Goal: Complete application form

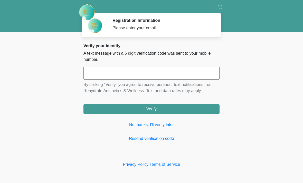
click at [137, 77] on input "text" at bounding box center [152, 73] width 136 height 13
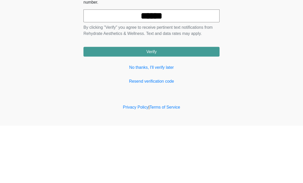
type input "******"
click at [187, 104] on button "Verify" at bounding box center [152, 109] width 136 height 10
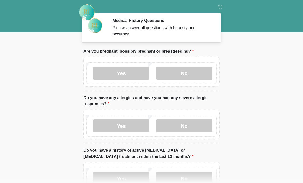
click at [199, 71] on label "No" at bounding box center [184, 73] width 56 height 13
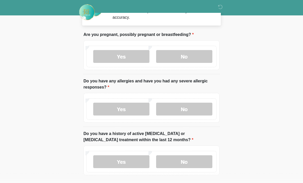
scroll to position [17, 0]
click at [181, 103] on label "No" at bounding box center [184, 109] width 56 height 13
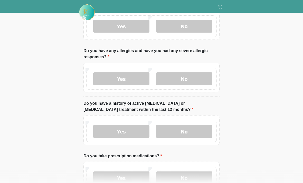
click at [193, 131] on label "No" at bounding box center [184, 131] width 56 height 13
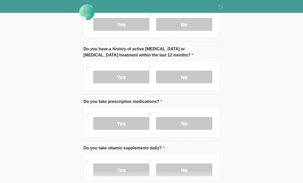
click at [188, 123] on label "No" at bounding box center [184, 123] width 56 height 13
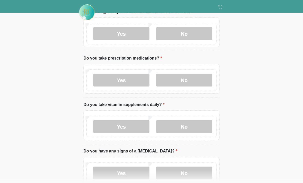
scroll to position [145, 0]
click at [130, 126] on label "Yes" at bounding box center [121, 126] width 56 height 13
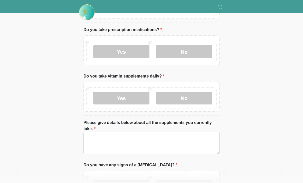
scroll to position [174, 0]
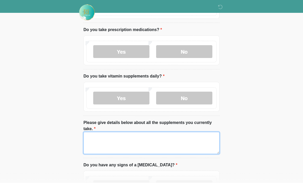
click at [105, 138] on textarea "Please give details below about all the supplements you currently take." at bounding box center [152, 143] width 136 height 22
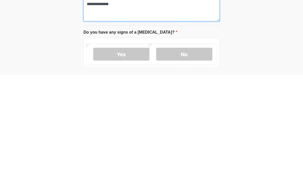
scroll to position [198, 0]
type textarea "**********"
click at [198, 156] on label "No" at bounding box center [184, 162] width 56 height 13
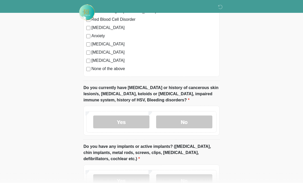
scroll to position [428, 0]
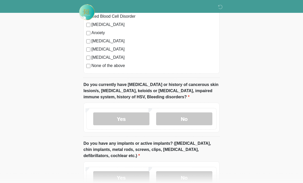
click at [192, 118] on label "No" at bounding box center [184, 119] width 56 height 13
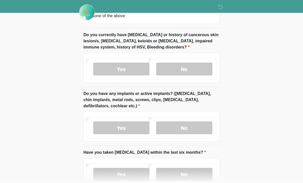
scroll to position [478, 0]
click at [194, 124] on label "No" at bounding box center [184, 128] width 56 height 13
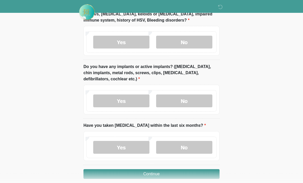
scroll to position [511, 0]
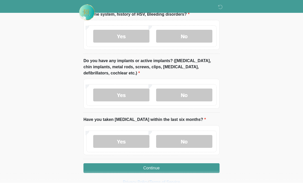
click at [192, 138] on label "No" at bounding box center [184, 141] width 56 height 13
click at [202, 166] on button "Continue" at bounding box center [152, 169] width 136 height 10
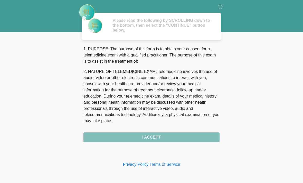
scroll to position [0, 0]
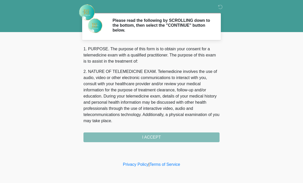
click at [177, 134] on div "1. PURPOSE. The purpose of this form is to obtain your consent for a telemedici…" at bounding box center [152, 94] width 136 height 96
click at [184, 136] on div "1. PURPOSE. The purpose of this form is to obtain your consent for a telemedici…" at bounding box center [152, 94] width 136 height 96
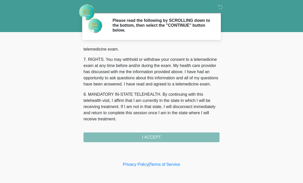
scroll to position [224, 0]
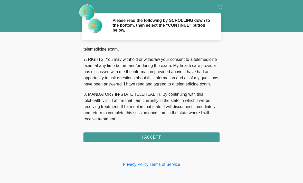
click at [186, 138] on button "I ACCEPT" at bounding box center [152, 138] width 136 height 10
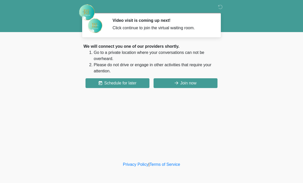
click at [184, 84] on button "Join now" at bounding box center [186, 83] width 64 height 10
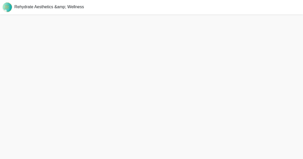
scroll to position [2, 0]
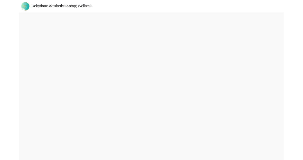
scroll to position [9, 0]
